Goal: Task Accomplishment & Management: Manage account settings

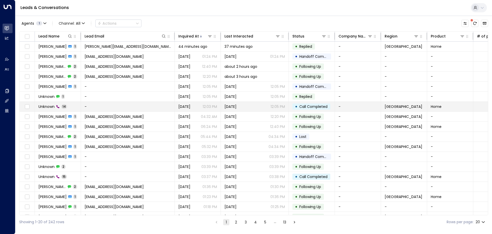
click at [49, 106] on span "Unknown" at bounding box center [46, 106] width 16 height 5
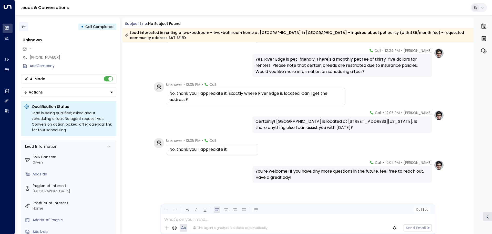
click at [26, 28] on icon "button" at bounding box center [23, 26] width 5 height 5
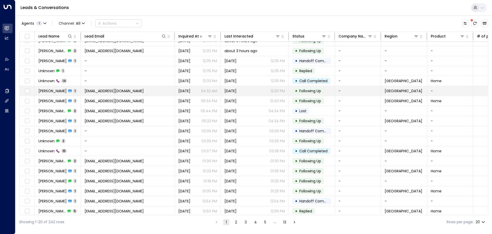
scroll to position [28, 0]
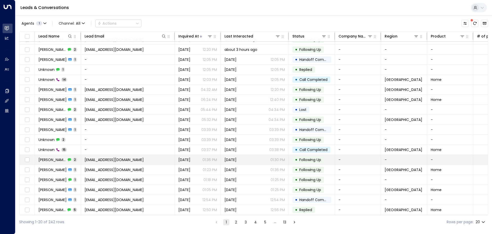
click at [102, 155] on td "dominicbanks09@gmail.com" at bounding box center [128, 160] width 94 height 10
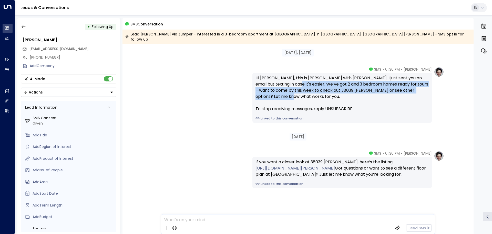
drag, startPoint x: 276, startPoint y: 78, endPoint x: 299, endPoint y: 96, distance: 29.6
click at [299, 96] on div "Hi Dominic, this is Taylor with Rivers Edge. I just sent you an email but texti…" at bounding box center [342, 93] width 173 height 37
click at [299, 94] on div "Hi Dominic, this is Taylor with Rivers Edge. I just sent you an email but texti…" at bounding box center [342, 93] width 173 height 37
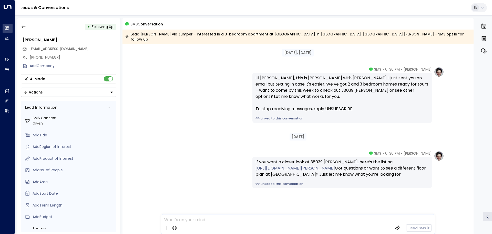
click at [295, 92] on div "Hi Dominic, this is Taylor with Rivers Edge. I just sent you an email but texti…" at bounding box center [342, 93] width 173 height 37
drag, startPoint x: 293, startPoint y: 92, endPoint x: 281, endPoint y: 89, distance: 12.4
click at [282, 89] on div "Hi Dominic, this is Taylor with Rivers Edge. I just sent you an email but texti…" at bounding box center [342, 93] width 173 height 37
click at [24, 26] on icon "button" at bounding box center [23, 26] width 5 height 5
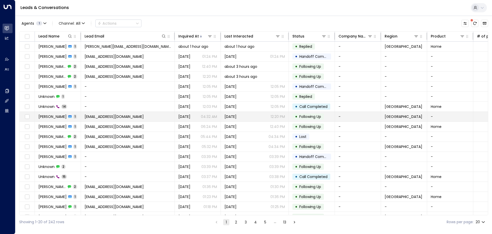
scroll to position [26, 0]
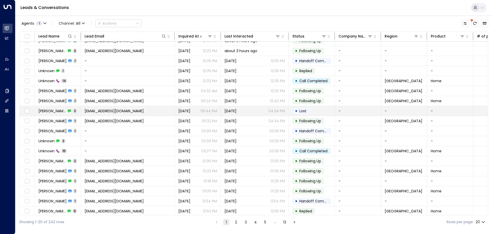
click at [46, 109] on span "Paige Harris" at bounding box center [52, 110] width 28 height 5
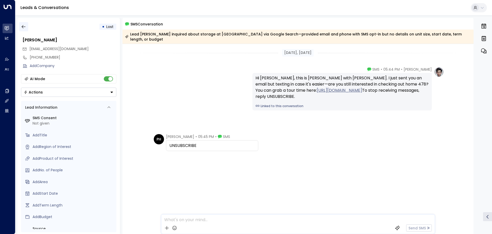
click at [26, 27] on button "button" at bounding box center [23, 26] width 9 height 9
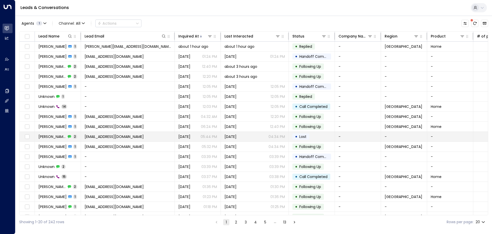
scroll to position [28, 0]
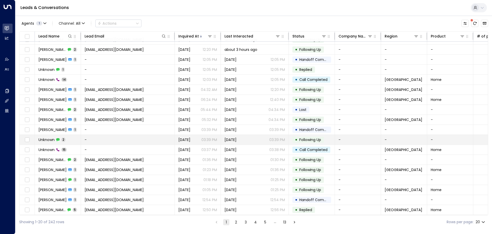
click at [51, 137] on span "Unknown" at bounding box center [46, 139] width 16 height 5
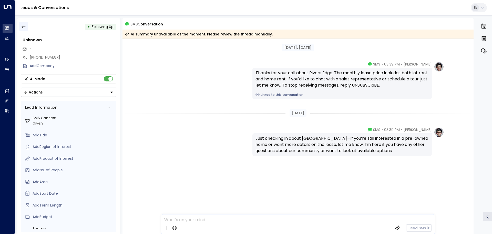
click at [25, 26] on icon "button" at bounding box center [23, 26] width 5 height 5
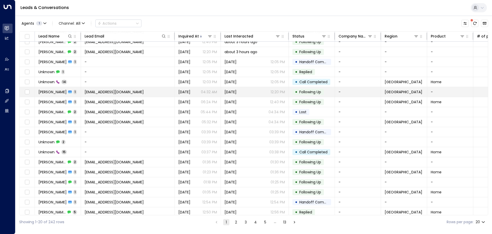
scroll to position [28, 0]
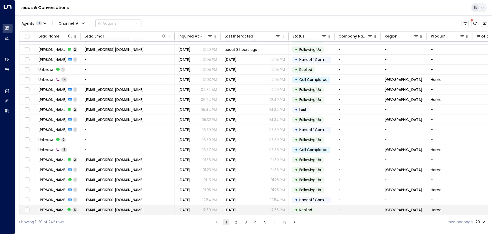
click at [51, 207] on span "Daniel Mcdonald" at bounding box center [51, 209] width 27 height 5
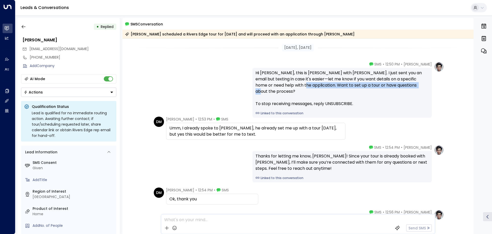
drag, startPoint x: 283, startPoint y: 85, endPoint x: 409, endPoint y: 86, distance: 125.9
click at [409, 86] on div "Hi Daniel, this is Taylor with Rivers Edge. I just sent you an email but textin…" at bounding box center [342, 88] width 173 height 37
click at [404, 86] on div "Hi Daniel, this is Taylor with Rivers Edge. I just sent you an email but textin…" at bounding box center [342, 88] width 173 height 37
click at [23, 27] on icon "button" at bounding box center [23, 26] width 5 height 5
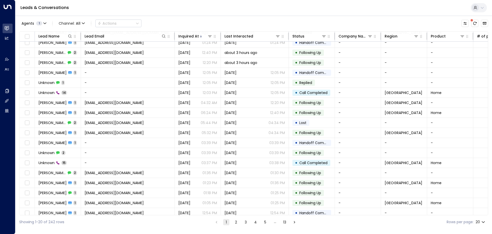
scroll to position [28, 0]
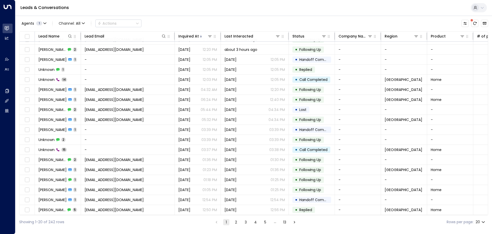
click at [235, 222] on button "2" at bounding box center [236, 222] width 6 height 6
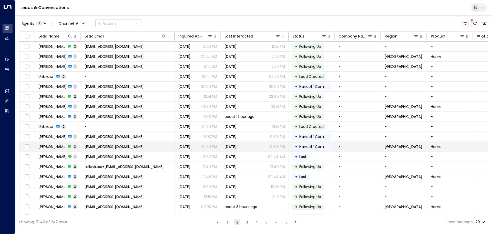
click at [74, 146] on td "Nijah Brown 3" at bounding box center [58, 147] width 46 height 10
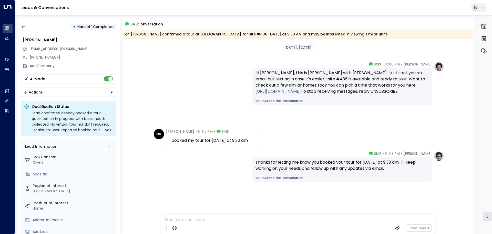
click at [148, 43] on div "Oct 06, 3 days ago" at bounding box center [298, 48] width 351 height 18
click at [35, 30] on div "• Handoff Completed" at bounding box center [68, 26] width 95 height 9
click at [24, 25] on icon "button" at bounding box center [23, 26] width 5 height 5
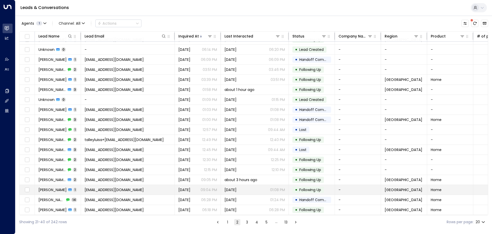
scroll to position [28, 0]
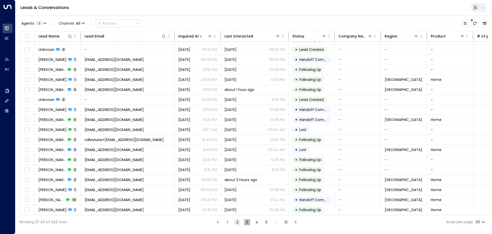
click at [246, 222] on button "3" at bounding box center [247, 222] width 6 height 6
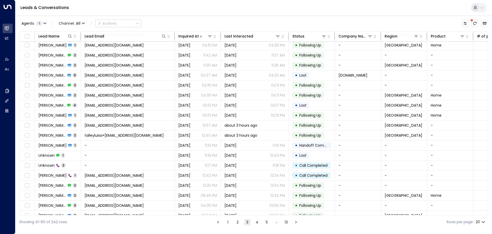
scroll to position [8, 0]
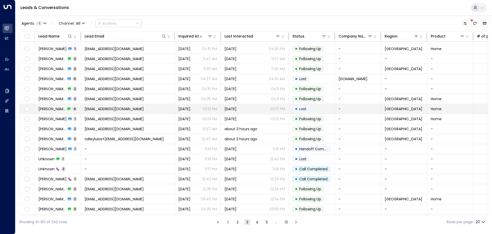
click at [48, 105] on td "Arlecia Talley 4" at bounding box center [58, 109] width 46 height 10
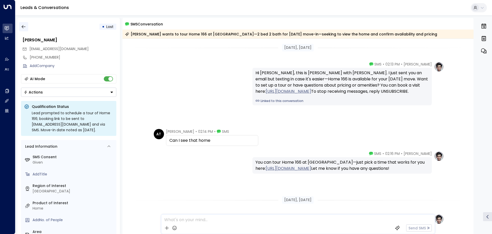
click at [23, 26] on icon "button" at bounding box center [23, 26] width 5 height 5
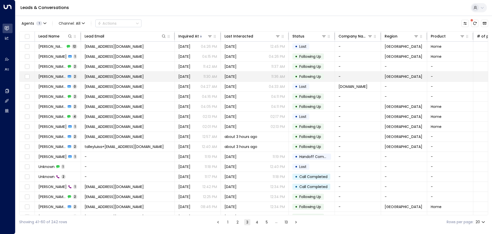
click at [97, 77] on span "robster41684@gmail.com" at bounding box center [114, 76] width 59 height 5
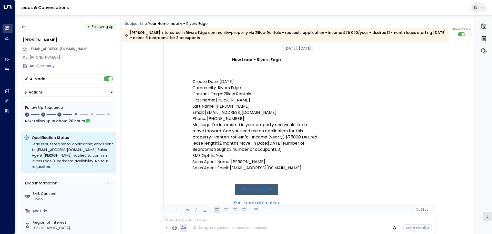
scroll to position [47, 0]
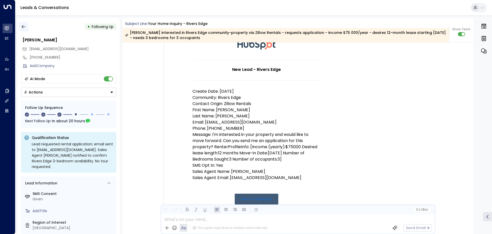
click at [25, 27] on icon "button" at bounding box center [24, 26] width 4 height 3
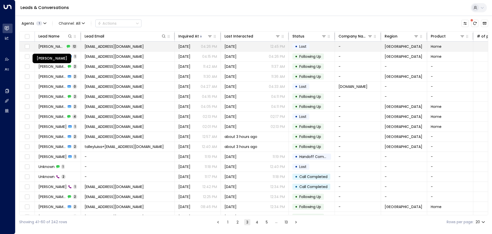
click at [52, 48] on span "Naquita Wallace" at bounding box center [51, 46] width 27 height 5
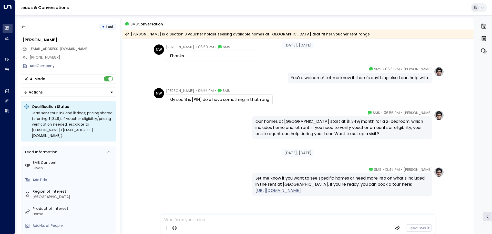
scroll to position [256, 0]
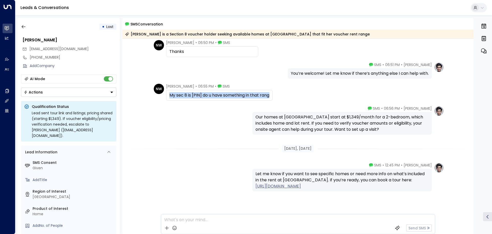
drag, startPoint x: 168, startPoint y: 96, endPoint x: 272, endPoint y: 96, distance: 103.8
click at [272, 96] on div "My sec 8 is [PIN] do u have something in that rang" at bounding box center [219, 95] width 107 height 11
click at [203, 104] on div "Oct 05, 4 days ago NW Naquita Wallace • 06:48 PM • SMS When I go on the link it…" at bounding box center [298, 15] width 351 height 466
drag, startPoint x: 192, startPoint y: 95, endPoint x: 202, endPoint y: 96, distance: 9.8
click at [202, 96] on div "My sec 8 is [PIN] do u have something in that rang" at bounding box center [219, 95] width 100 height 6
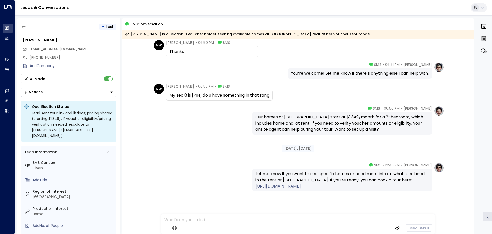
click at [196, 108] on div "Taylor Smith • 06:56 PM • SMS Our homes at Rivers Edge start at $1,349/month fo…" at bounding box center [298, 120] width 292 height 29
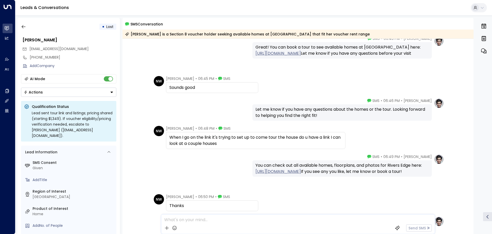
scroll to position [0, 0]
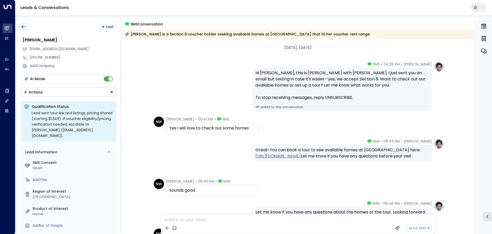
click at [24, 28] on icon "button" at bounding box center [23, 26] width 5 height 5
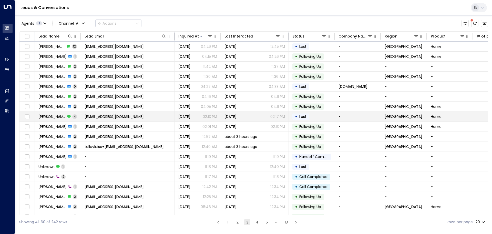
click at [52, 116] on span "Arlecia Talley" at bounding box center [51, 116] width 27 height 5
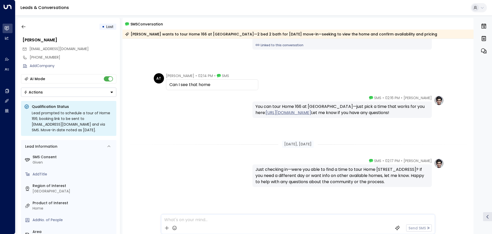
scroll to position [60, 0]
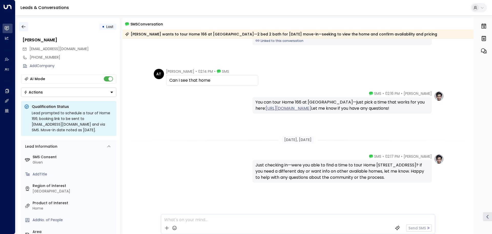
click at [24, 28] on icon "button" at bounding box center [23, 26] width 5 height 5
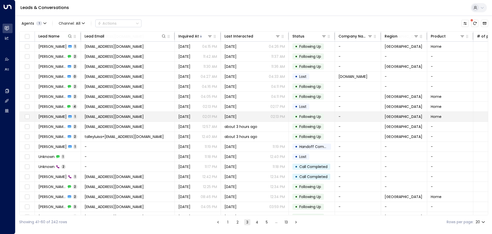
scroll to position [28, 0]
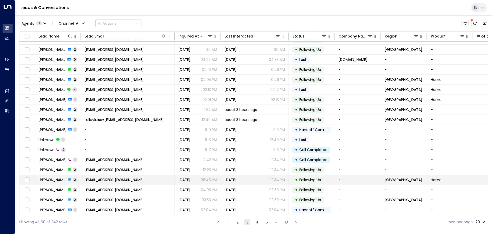
click at [49, 177] on span "Angela Pratt" at bounding box center [52, 179] width 28 height 5
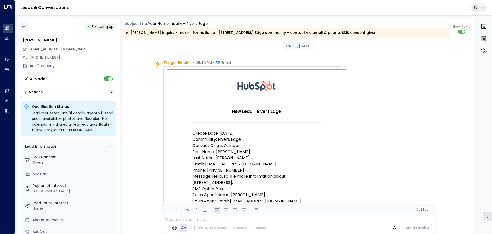
click at [24, 27] on icon "button" at bounding box center [23, 26] width 5 height 5
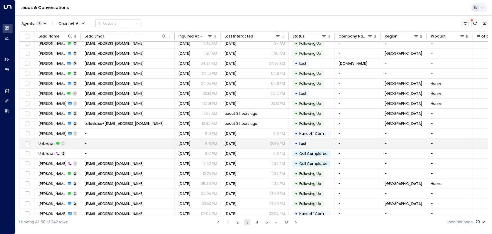
scroll to position [28, 0]
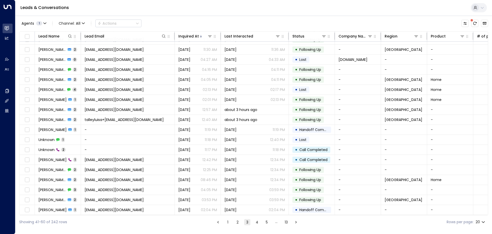
click at [237, 222] on button "2" at bounding box center [238, 222] width 6 height 6
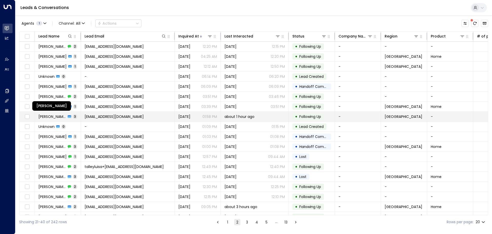
scroll to position [26, 0]
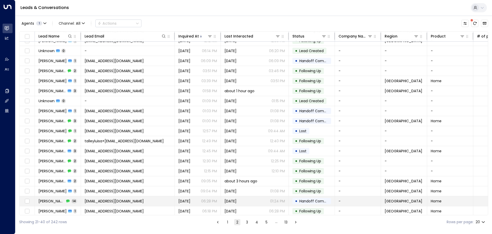
click at [50, 203] on span "Pearl Tyson" at bounding box center [51, 200] width 26 height 5
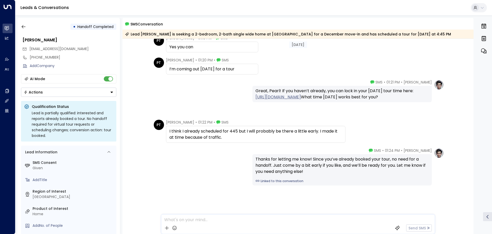
scroll to position [417, 0]
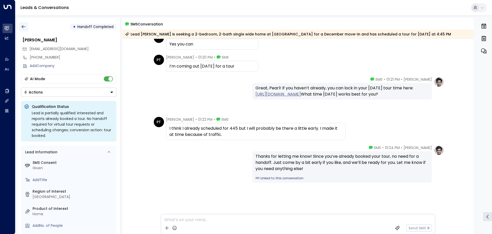
click at [23, 23] on button "button" at bounding box center [23, 26] width 9 height 9
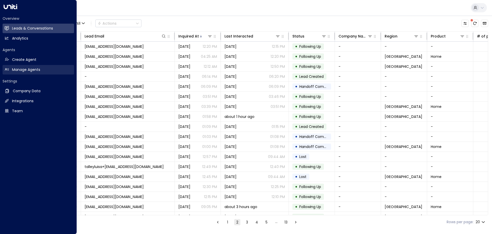
click at [27, 71] on h2 "Manage Agents" at bounding box center [26, 69] width 28 height 5
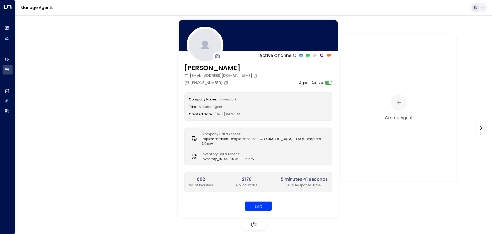
click at [200, 83] on div "+1 (313) 395-1311" at bounding box center [206, 83] width 45 height 6
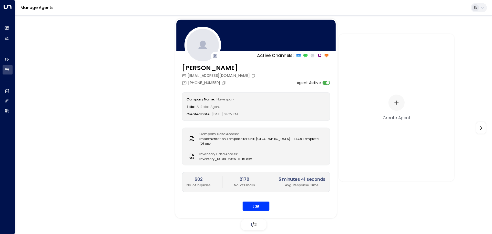
click at [200, 83] on div "+1 (313) 395-1311" at bounding box center [204, 83] width 45 height 6
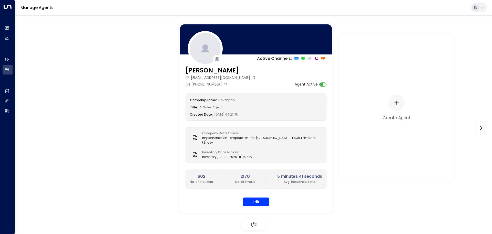
click at [257, 224] on span "2" at bounding box center [255, 224] width 3 height 6
click at [484, 129] on icon at bounding box center [481, 128] width 6 height 6
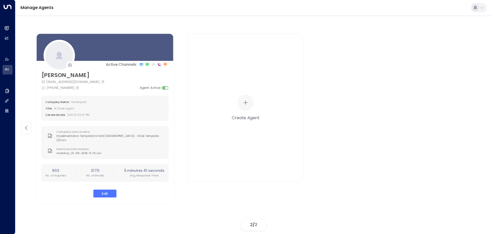
click at [27, 128] on icon at bounding box center [26, 128] width 6 height 6
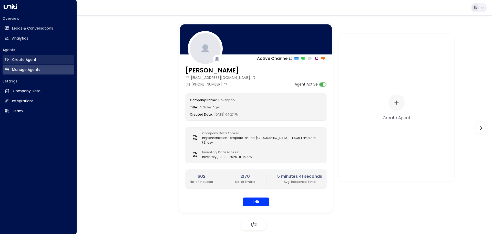
click at [29, 58] on h2 "Create Agent" at bounding box center [24, 59] width 24 height 5
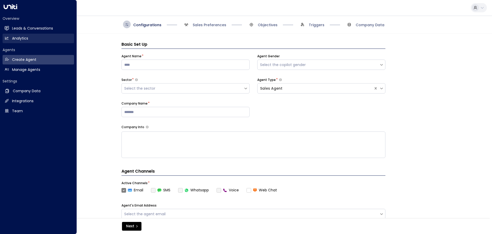
scroll to position [8, 0]
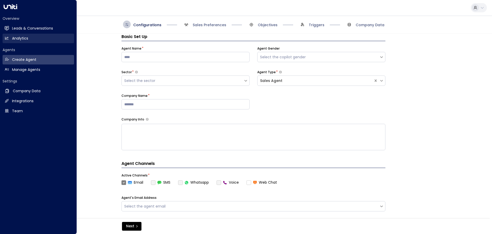
click at [20, 36] on h2 "Analytics" at bounding box center [20, 38] width 16 height 5
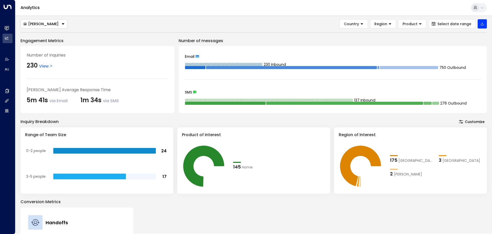
click at [109, 38] on p "Engagement Metrics" at bounding box center [98, 41] width 154 height 6
click at [86, 44] on div "Engagement Metrics Number of Inquiries 230 View Taylor Smith's Average Response…" at bounding box center [98, 75] width 154 height 75
click at [107, 43] on p "Engagement Metrics" at bounding box center [98, 41] width 154 height 6
click at [90, 40] on p "Engagement Metrics" at bounding box center [98, 41] width 154 height 6
drag, startPoint x: 71, startPoint y: 40, endPoint x: 19, endPoint y: 39, distance: 52.3
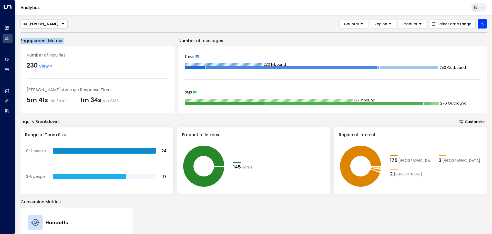
click at [19, 39] on div "Taylor Smith Country Region Product Select date range Engagement Metrics Number…" at bounding box center [253, 124] width 477 height 218
click at [22, 39] on p "Engagement Metrics" at bounding box center [98, 41] width 154 height 6
drag, startPoint x: 20, startPoint y: 39, endPoint x: 67, endPoint y: 41, distance: 47.5
click at [67, 41] on div "Taylor Smith Country Region Product Select date range Engagement Metrics Number…" at bounding box center [253, 124] width 477 height 218
click at [67, 41] on p "Engagement Metrics" at bounding box center [98, 41] width 154 height 6
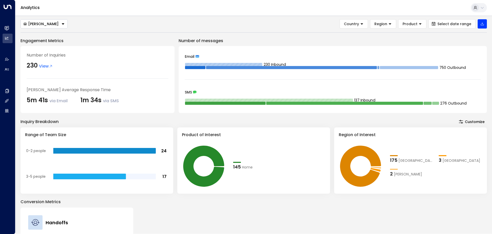
click at [112, 44] on div "Engagement Metrics Number of Inquiries 230 View Taylor Smith's Average Response…" at bounding box center [98, 75] width 154 height 75
drag, startPoint x: 82, startPoint y: 41, endPoint x: 20, endPoint y: 40, distance: 61.8
click at [20, 40] on div "Taylor Smith Country Region Product Select date range Engagement Metrics Number…" at bounding box center [253, 124] width 477 height 218
click at [26, 39] on p "Engagement Metrics" at bounding box center [98, 41] width 154 height 6
drag, startPoint x: 21, startPoint y: 41, endPoint x: 68, endPoint y: 39, distance: 47.2
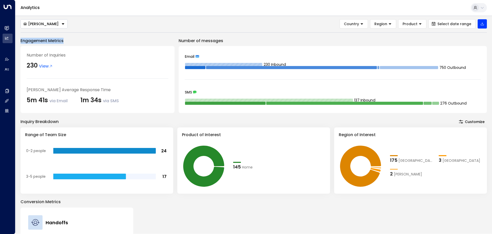
click at [68, 39] on p "Engagement Metrics" at bounding box center [98, 41] width 154 height 6
click at [65, 40] on p "Engagement Metrics" at bounding box center [98, 41] width 154 height 6
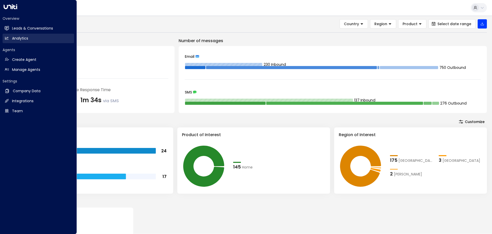
click at [38, 36] on link "Analytics Analytics" at bounding box center [39, 38] width 72 height 9
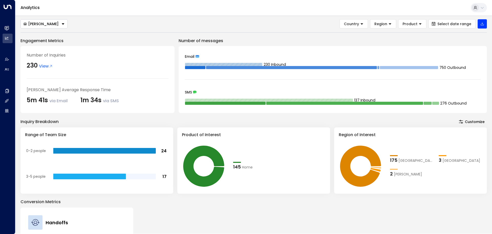
click at [141, 38] on p "Engagement Metrics" at bounding box center [98, 41] width 154 height 6
click at [96, 35] on div "Taylor Smith Country Region Product Select date range Engagement Metrics Number…" at bounding box center [254, 170] width 467 height 302
drag, startPoint x: 66, startPoint y: 38, endPoint x: 19, endPoint y: 41, distance: 46.7
click at [19, 41] on div "Taylor Smith Country Region Product Select date range Engagement Metrics Number…" at bounding box center [253, 124] width 477 height 218
click at [295, 19] on div "Taylor Smith Country Region Product Select date range Engagement Metrics Number…" at bounding box center [253, 124] width 477 height 218
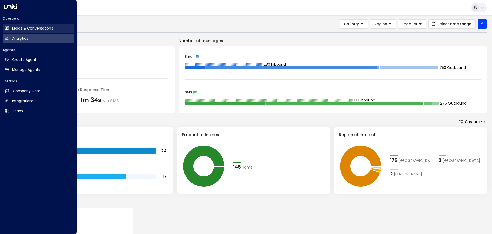
click at [29, 31] on h2 "Leads & Conversations" at bounding box center [32, 28] width 41 height 5
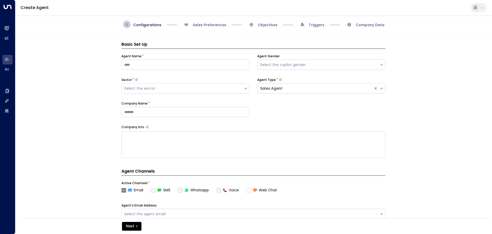
scroll to position [8, 0]
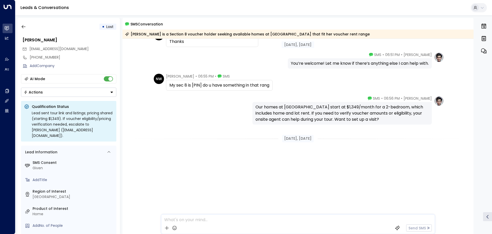
scroll to position [271, 0]
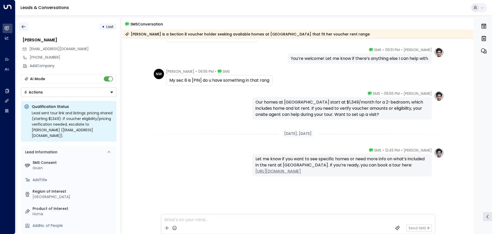
click at [21, 27] on icon "button" at bounding box center [23, 26] width 5 height 5
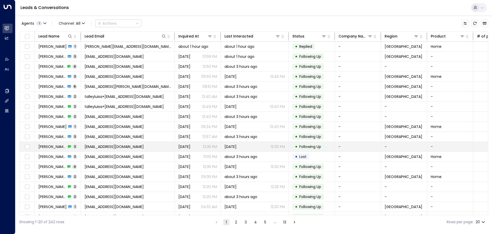
click at [50, 146] on span "[PERSON_NAME]" at bounding box center [52, 146] width 28 height 5
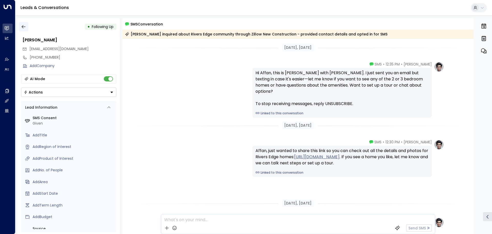
click at [27, 27] on button "button" at bounding box center [23, 26] width 9 height 9
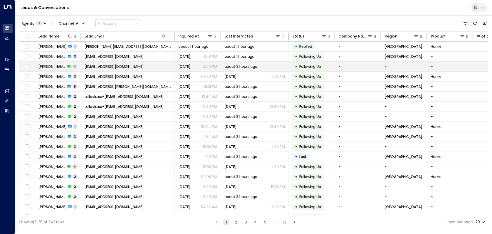
click at [47, 64] on span "[PERSON_NAME]" at bounding box center [51, 66] width 27 height 5
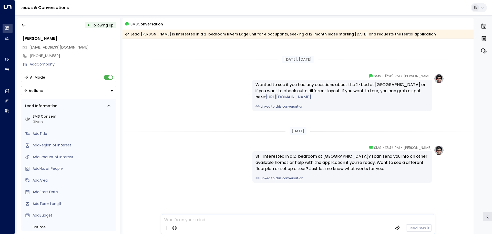
scroll to position [2, 0]
click at [26, 23] on icon "button" at bounding box center [23, 24] width 5 height 5
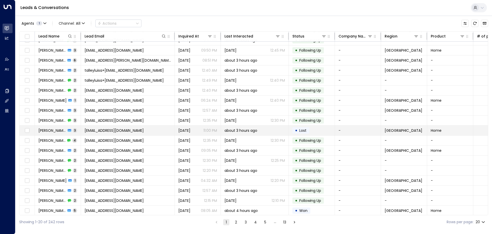
scroll to position [28, 0]
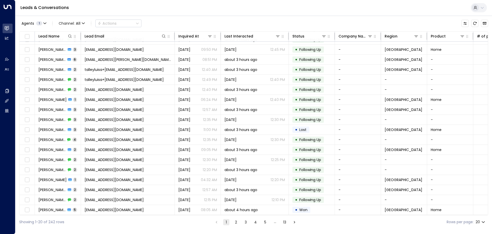
click at [235, 219] on button "2" at bounding box center [236, 222] width 6 height 6
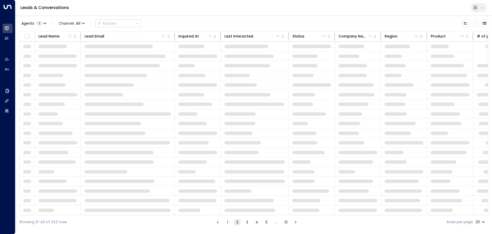
scroll to position [28, 0]
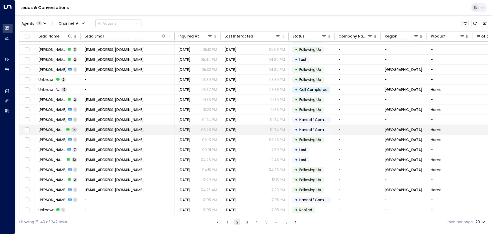
click at [51, 128] on span "Pearl Tyson" at bounding box center [51, 129] width 26 height 5
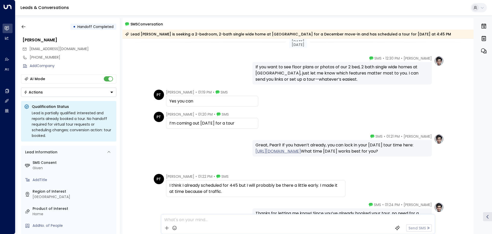
scroll to position [359, 0]
drag, startPoint x: 169, startPoint y: 124, endPoint x: 250, endPoint y: 124, distance: 81.0
click at [250, 124] on div "I’m coming out on Friday for a tour" at bounding box center [212, 124] width 86 height 6
click at [242, 124] on div "I’m coming out on Friday for a tour" at bounding box center [212, 124] width 86 height 6
drag, startPoint x: 255, startPoint y: 146, endPoint x: 353, endPoint y: 166, distance: 99.6
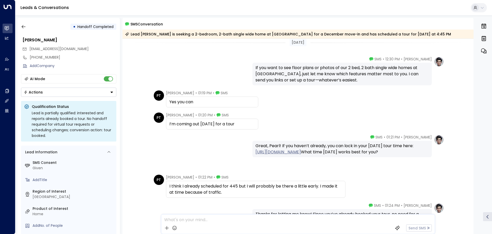
click at [353, 155] on div "Great, Pearl! If you haven’t already, you can lock in your Friday tour time her…" at bounding box center [342, 149] width 173 height 12
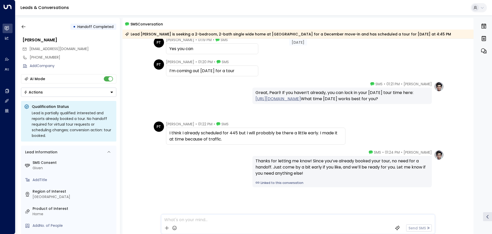
scroll to position [417, 0]
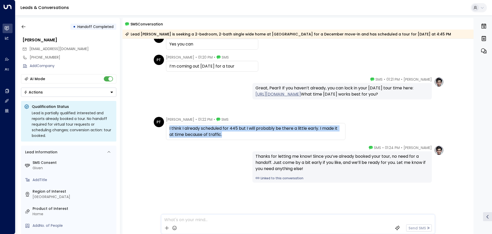
drag, startPoint x: 168, startPoint y: 127, endPoint x: 244, endPoint y: 132, distance: 75.8
click at [244, 132] on div "I think I already scheduled for 445 but I will probably be there a little early…" at bounding box center [255, 131] width 179 height 17
click at [244, 132] on div "I think I already scheduled for 445 but I will probably be there a little early…" at bounding box center [255, 131] width 173 height 12
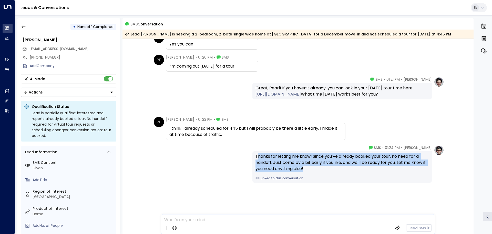
drag, startPoint x: 256, startPoint y: 157, endPoint x: 316, endPoint y: 167, distance: 60.7
click at [316, 167] on div "Thanks for letting me know! Since you’ve already booked your tour, no need for …" at bounding box center [342, 162] width 173 height 18
click at [315, 170] on div "Thanks for letting me know! Since you’ve already booked your tour, no need for …" at bounding box center [342, 162] width 173 height 18
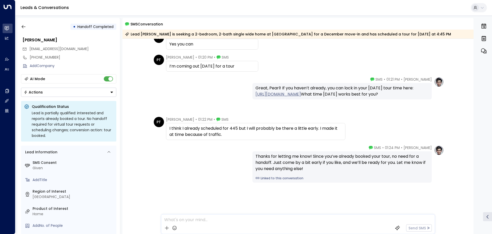
scroll to position [391, 0]
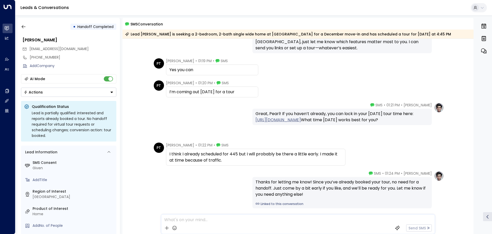
drag, startPoint x: 167, startPoint y: 92, endPoint x: 250, endPoint y: 92, distance: 83.1
click at [250, 92] on div "I’m coming out on Friday for a tour" at bounding box center [212, 91] width 92 height 11
click at [243, 93] on div "I’m coming out on Friday for a tour" at bounding box center [212, 92] width 86 height 6
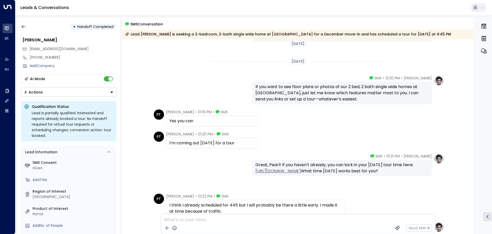
scroll to position [340, 0]
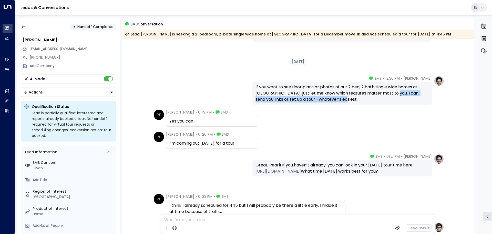
drag, startPoint x: 388, startPoint y: 94, endPoint x: 340, endPoint y: 101, distance: 48.4
click at [340, 101] on div "If you want to see floor plans or photos of our 2 bed, 2 bath single wide homes…" at bounding box center [342, 93] width 173 height 18
click at [340, 100] on div "If you want to see floor plans or photos of our 2 bed, 2 bath single wide homes…" at bounding box center [342, 93] width 173 height 18
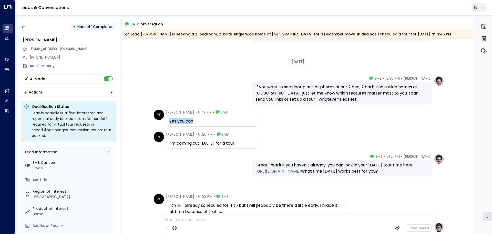
drag, startPoint x: 168, startPoint y: 121, endPoint x: 210, endPoint y: 123, distance: 42.4
click at [210, 123] on div "Yes you can" at bounding box center [212, 121] width 92 height 11
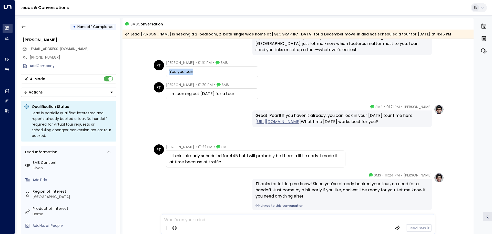
scroll to position [391, 0]
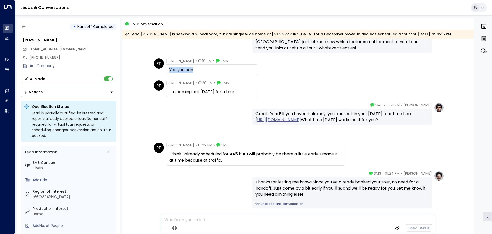
click at [195, 67] on div "Yes you can" at bounding box center [212, 70] width 86 height 6
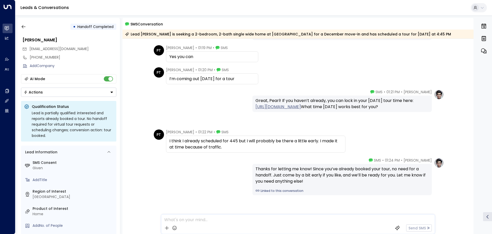
scroll to position [417, 0]
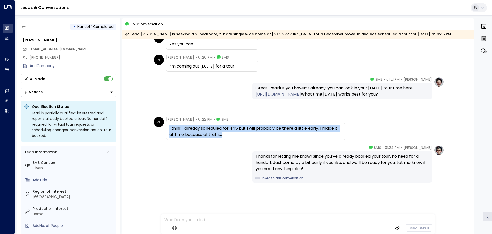
drag, startPoint x: 167, startPoint y: 128, endPoint x: 238, endPoint y: 135, distance: 71.4
click at [238, 135] on div "I think I already scheduled for 445 but I will probably be there a little early…" at bounding box center [255, 131] width 179 height 17
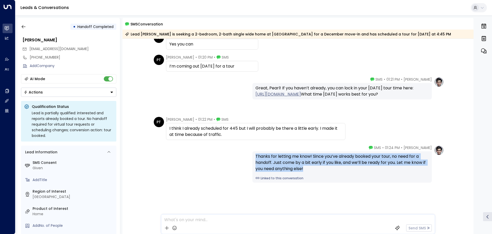
drag, startPoint x: 255, startPoint y: 156, endPoint x: 313, endPoint y: 173, distance: 60.5
click at [313, 173] on div "Thanks for letting me know! Since you’ve already booked your tour, no need for …" at bounding box center [342, 166] width 179 height 31
click at [213, 164] on div "Taylor Smith • 01:24 PM • SMS Thanks for letting me know! Since you’ve already …" at bounding box center [298, 163] width 292 height 37
click at [256, 151] on div "Thanks for letting me know! Since you’ve already booked your tour, no need for …" at bounding box center [342, 166] width 179 height 31
click at [279, 162] on div "Thanks for letting me know! Since you’ve already booked your tour, no need for …" at bounding box center [342, 162] width 173 height 18
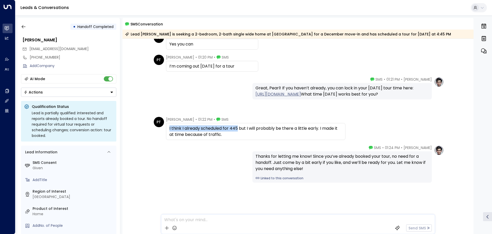
drag, startPoint x: 169, startPoint y: 127, endPoint x: 238, endPoint y: 129, distance: 69.2
click at [238, 129] on div "I think I already scheduled for 445 but I will probably be there a little early…" at bounding box center [255, 131] width 173 height 12
click at [226, 134] on div "I think I already scheduled for 445 but I will probably be there a little early…" at bounding box center [255, 131] width 173 height 12
click at [88, 27] on span "Handoff Completed" at bounding box center [95, 26] width 36 height 5
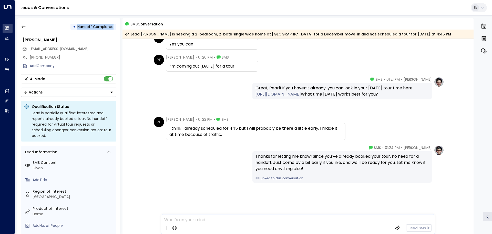
click at [88, 27] on span "Handoff Completed" at bounding box center [95, 26] width 36 height 5
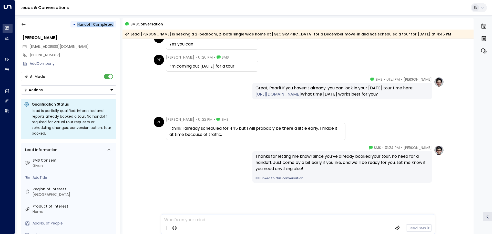
scroll to position [0, 0]
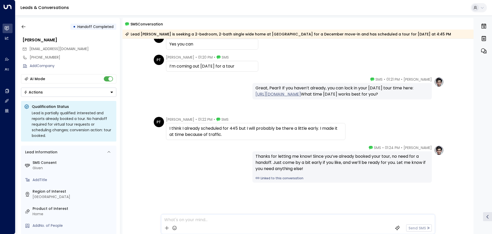
click at [80, 84] on div "AI Mode Actions" at bounding box center [68, 85] width 95 height 23
click at [23, 24] on button "button" at bounding box center [23, 26] width 9 height 9
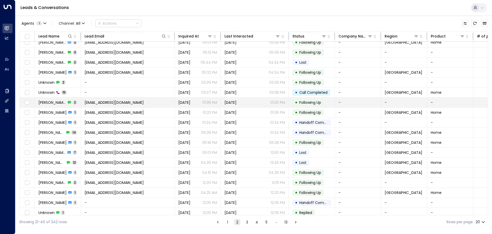
scroll to position [28, 0]
